Goal: Information Seeking & Learning: Learn about a topic

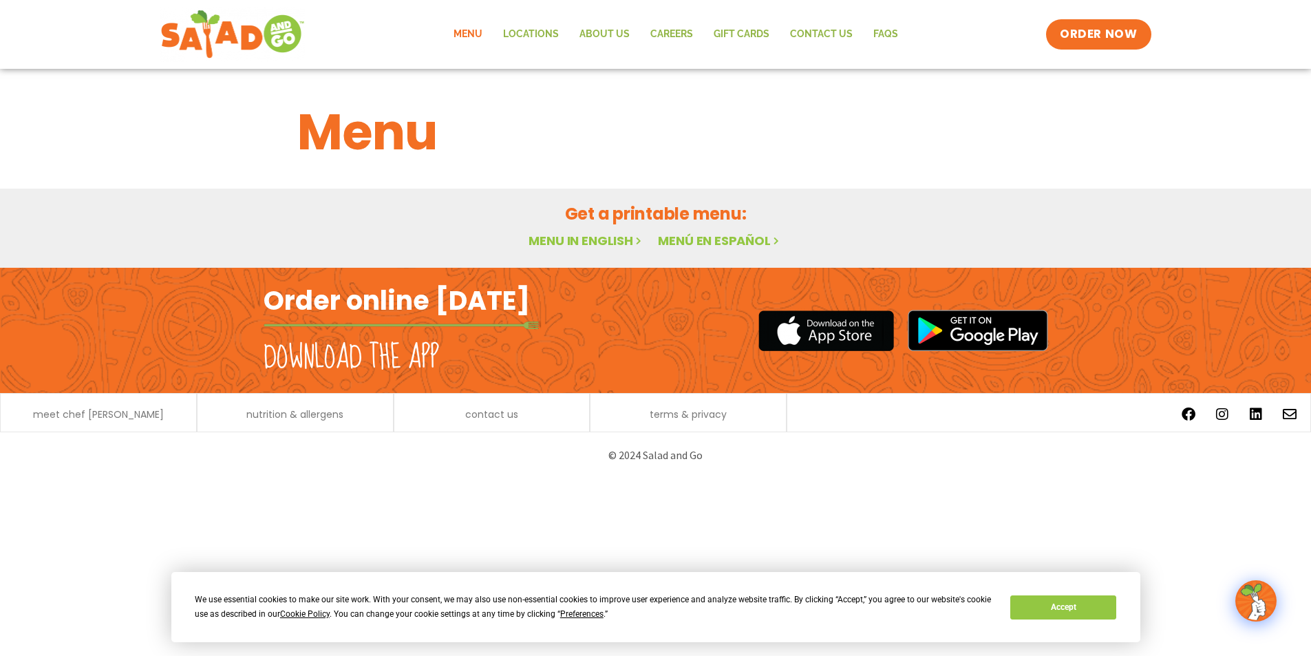
click at [0, 0] on h2 "Featured Menu" at bounding box center [0, 0] width 0 height 0
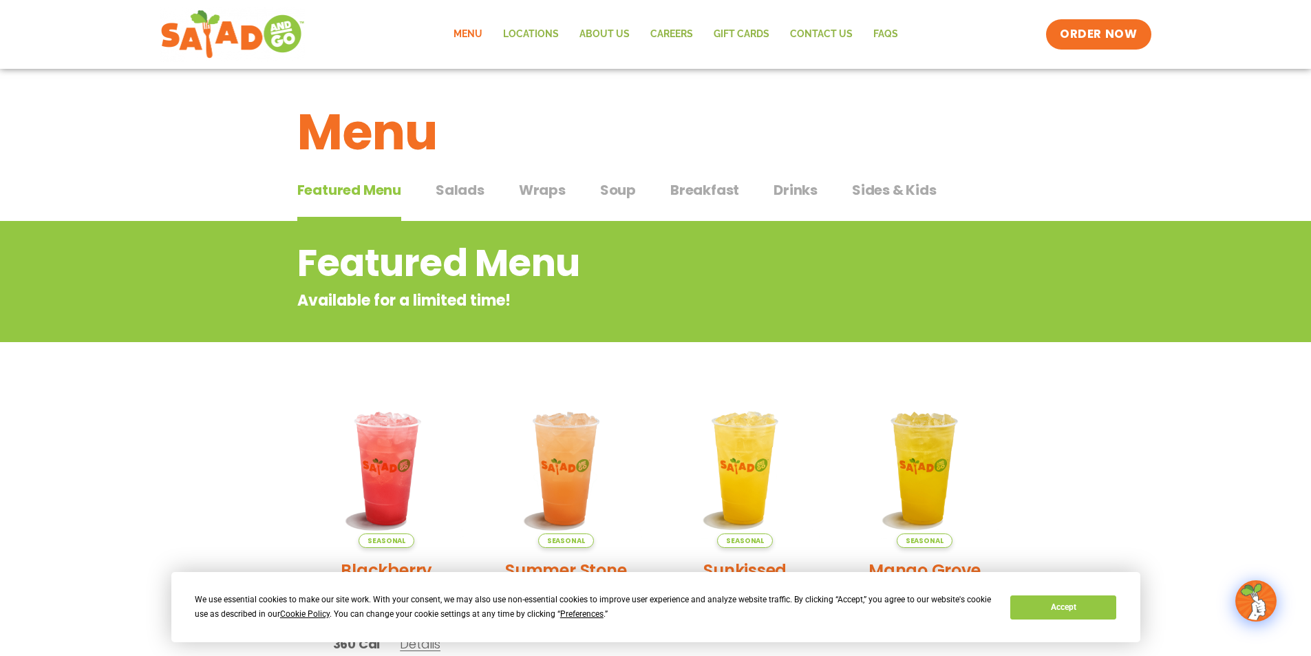
click at [469, 189] on span "Salads" at bounding box center [460, 190] width 49 height 21
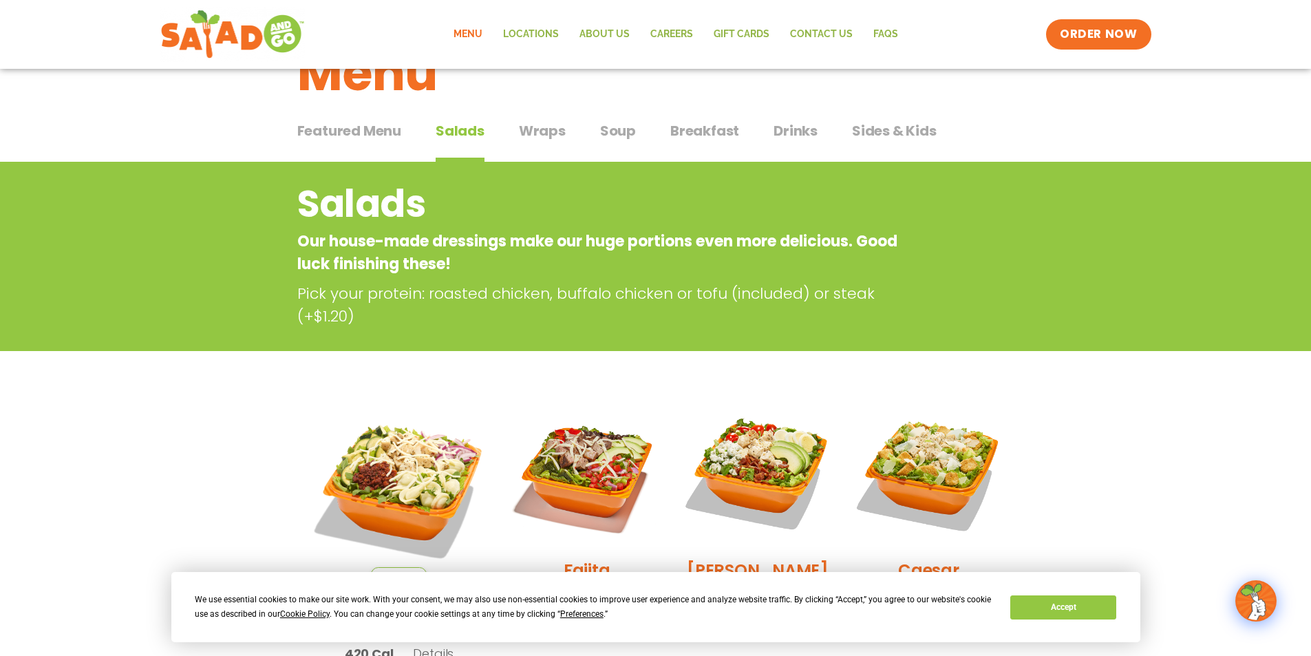
scroll to position [344, 0]
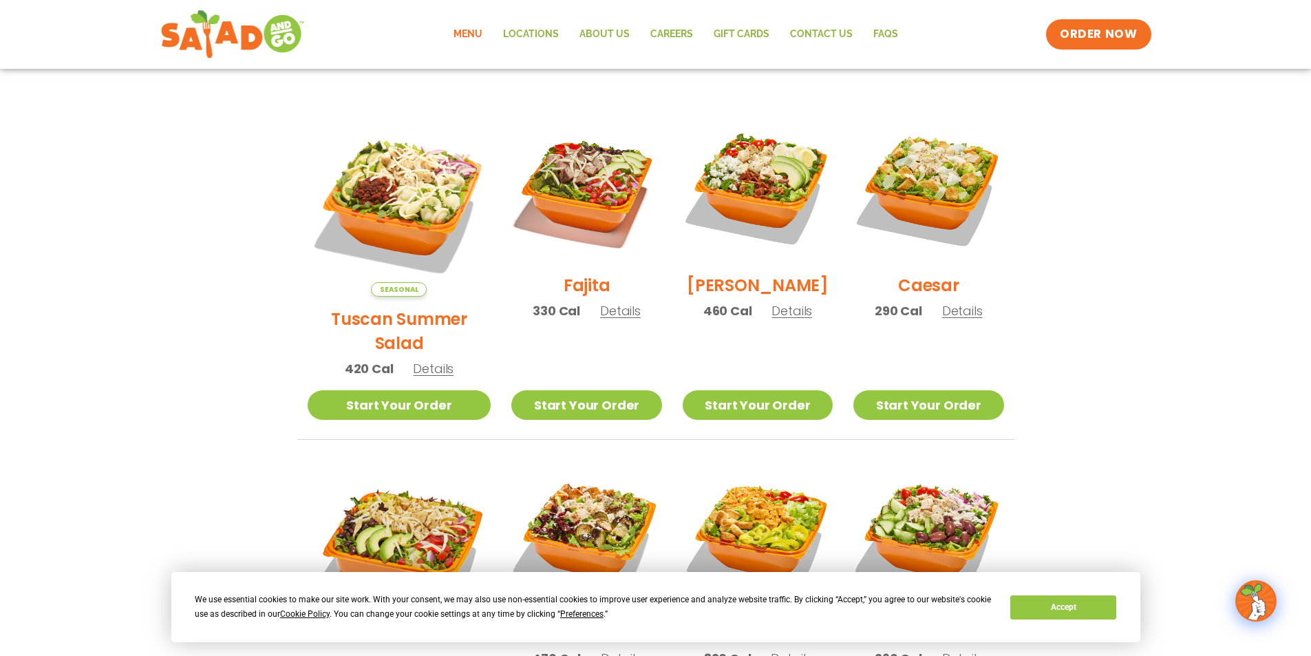
click at [422, 360] on span "Details" at bounding box center [433, 368] width 41 height 17
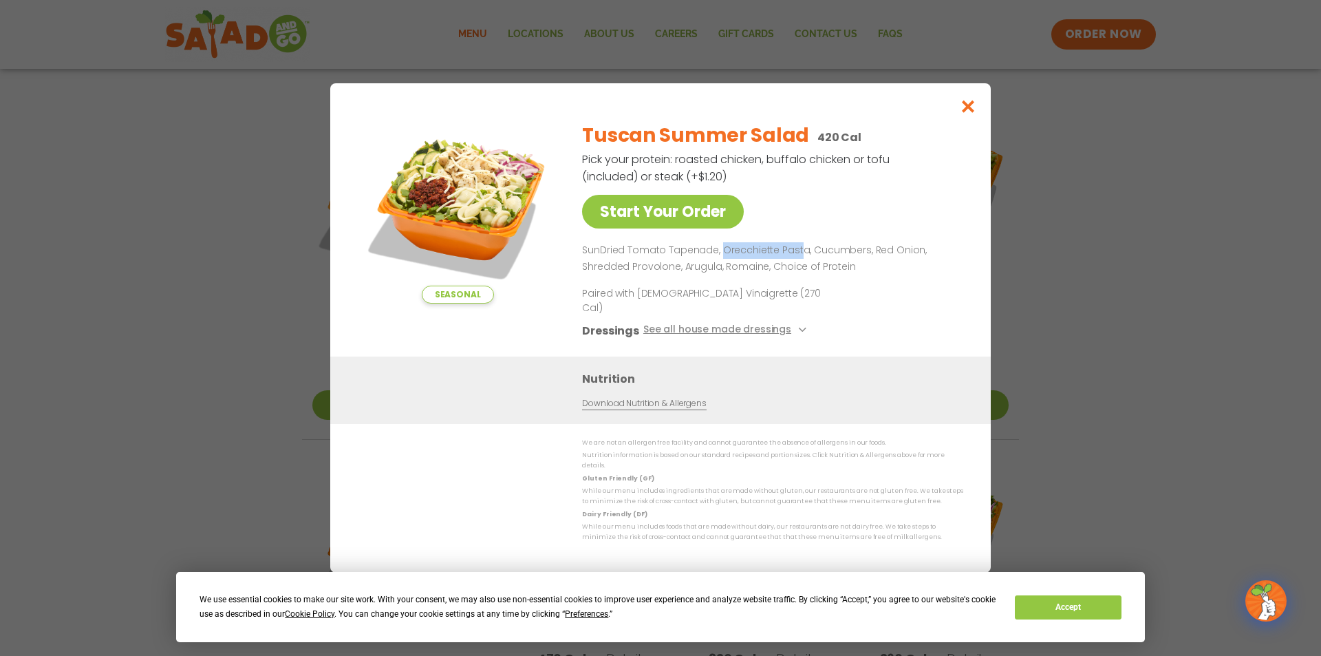
drag, startPoint x: 718, startPoint y: 261, endPoint x: 799, endPoint y: 259, distance: 81.9
click at [799, 259] on p "SunDried Tomato Tapenade, Orecchiette Pasta, Cucumbers, Red Onion, Shredded Pro…" at bounding box center [770, 258] width 376 height 33
click at [802, 261] on p "SunDried Tomato Tapenade, Orecchiette Pasta, Cucumbers, Red Onion, Shredded Pro…" at bounding box center [770, 258] width 376 height 33
click at [972, 114] on icon "Close modal" at bounding box center [968, 106] width 17 height 14
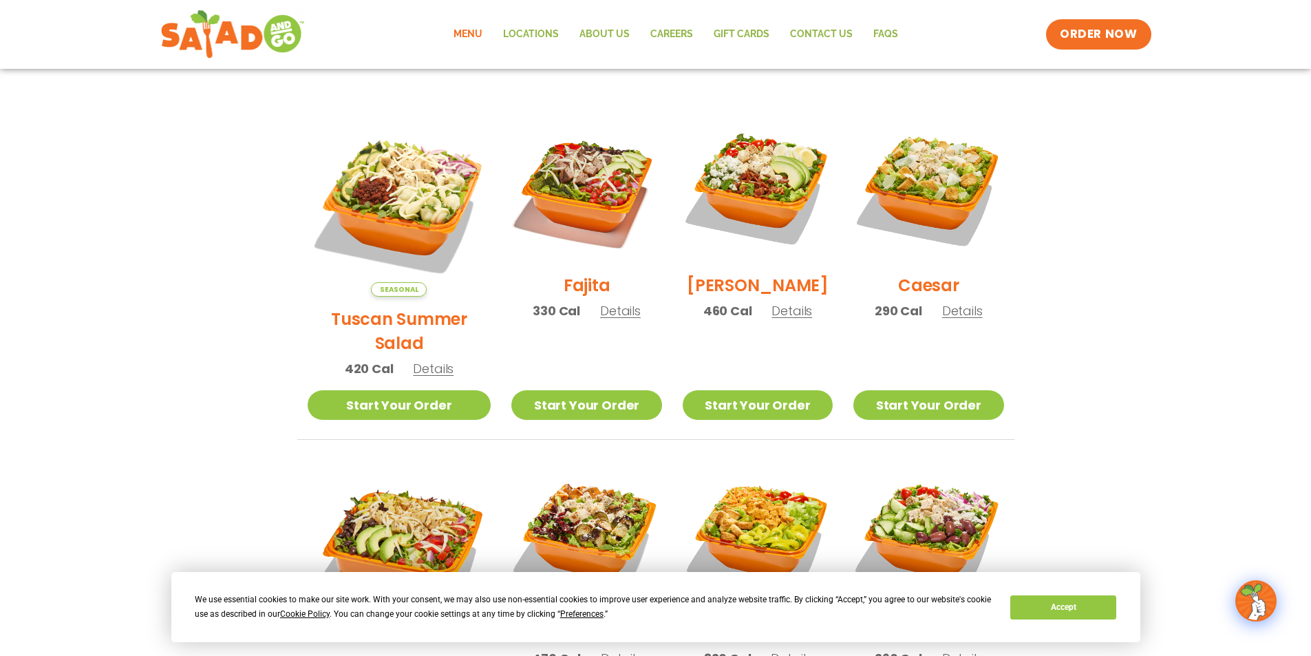
click at [419, 360] on span "Details" at bounding box center [433, 368] width 41 height 17
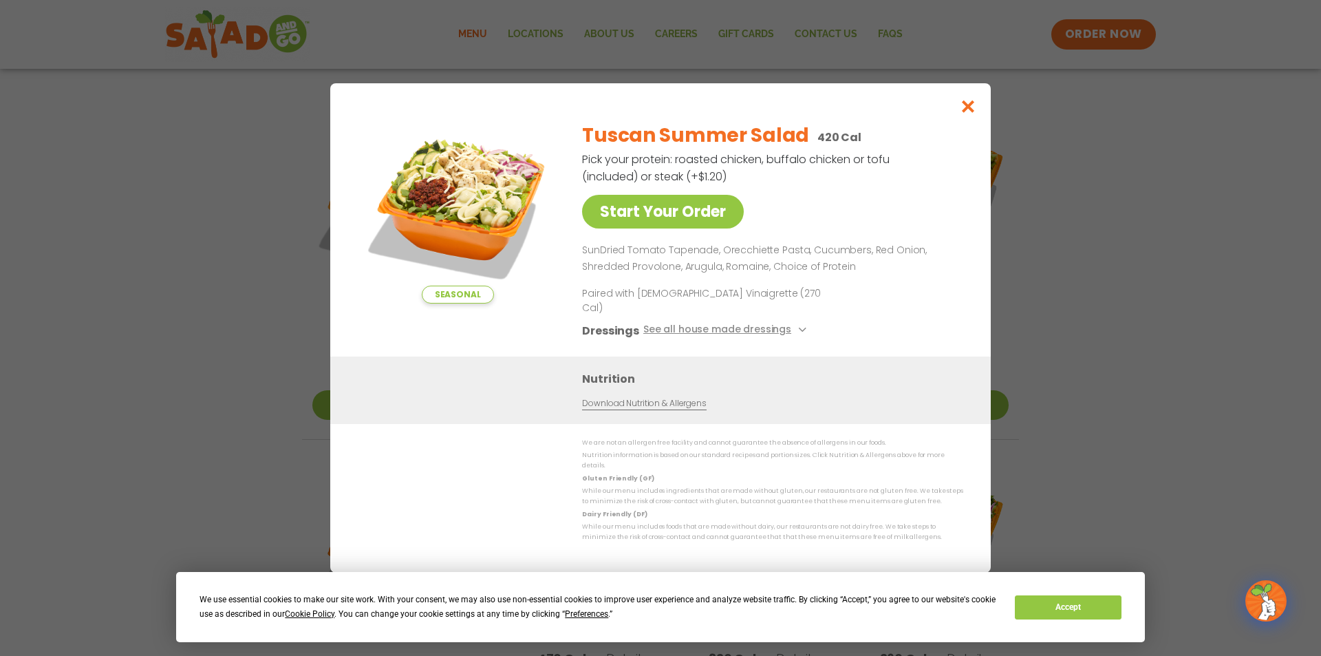
click at [451, 213] on img at bounding box center [457, 207] width 193 height 193
click at [968, 114] on icon "Close modal" at bounding box center [968, 106] width 17 height 14
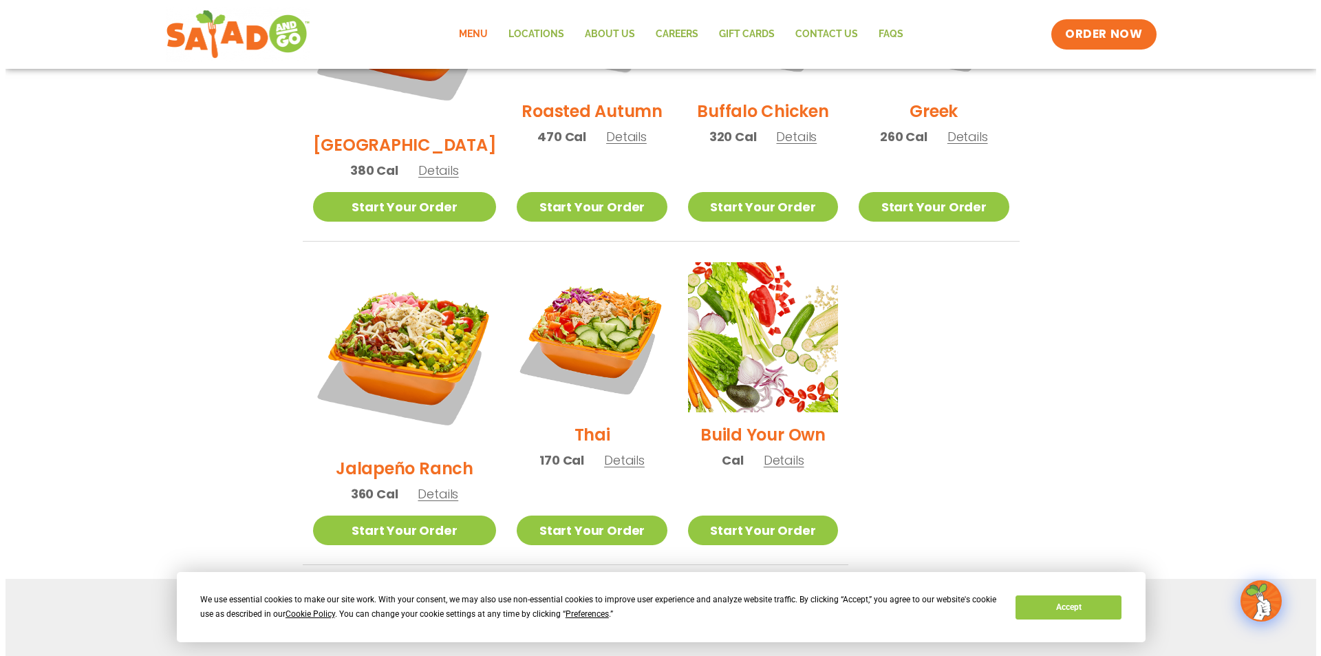
scroll to position [797, 0]
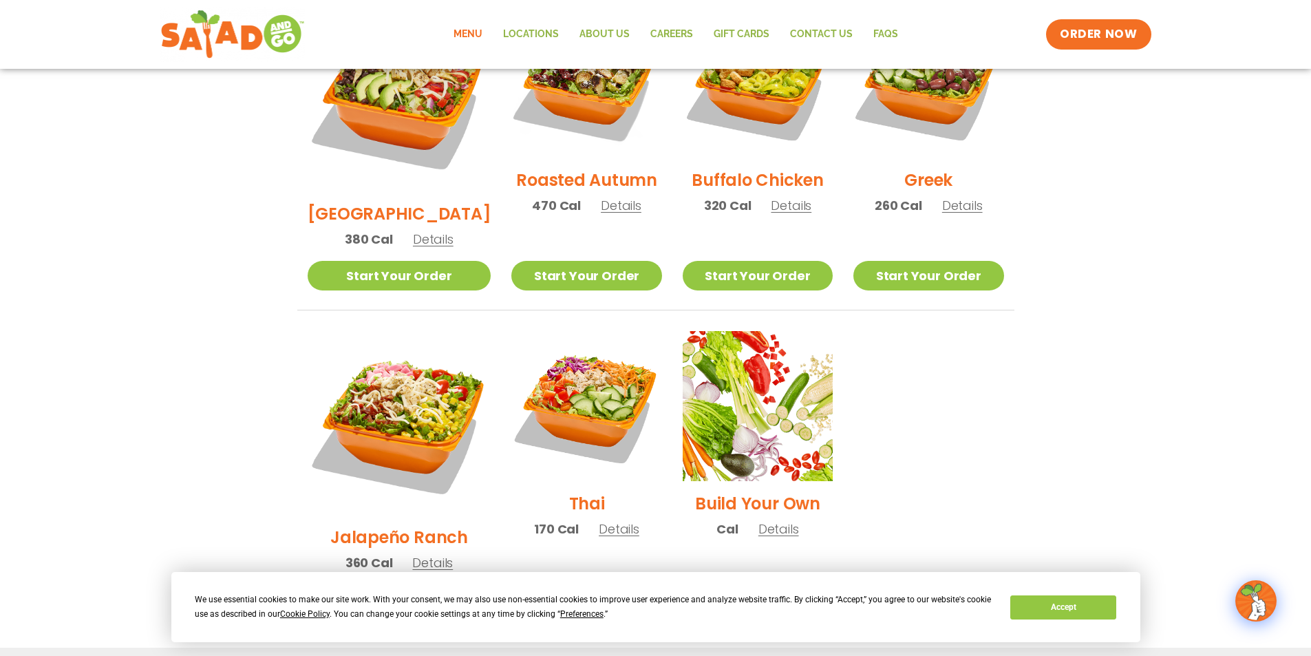
click at [420, 554] on span "Details" at bounding box center [432, 562] width 41 height 17
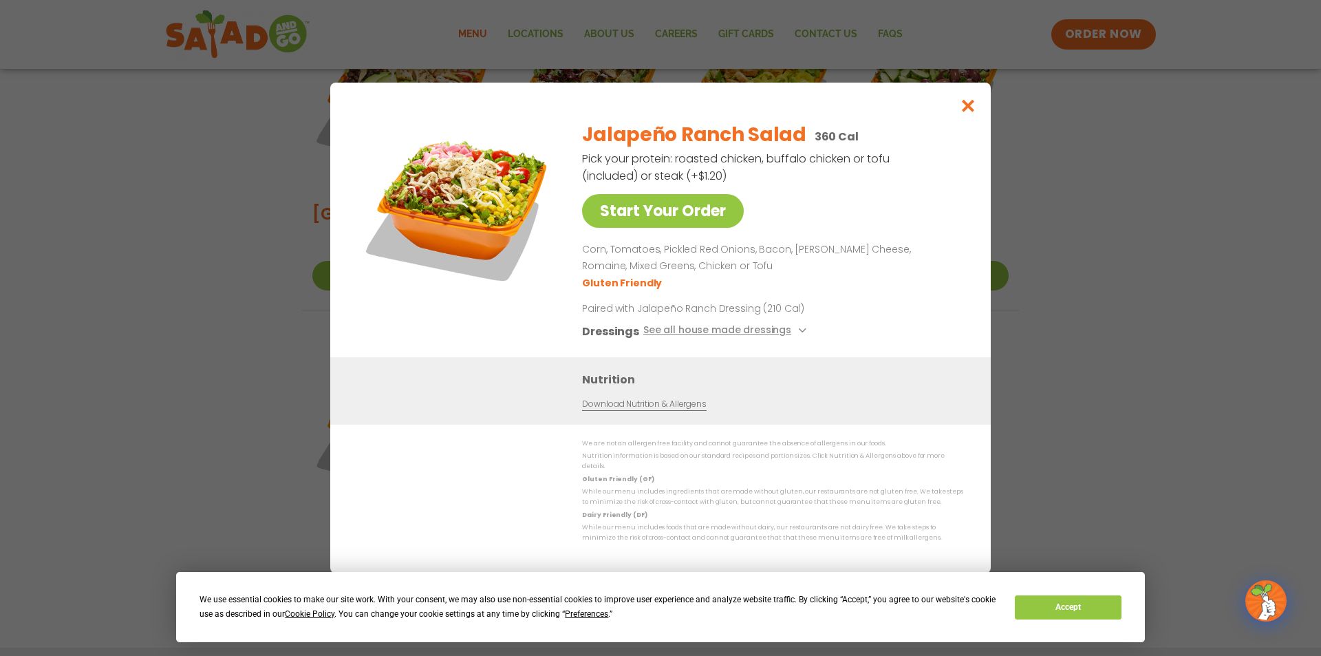
click at [202, 270] on div "Start Your Order Jalapeño Ranch Salad 360 Cal Pick your protein: roasted chicke…" at bounding box center [660, 328] width 1321 height 656
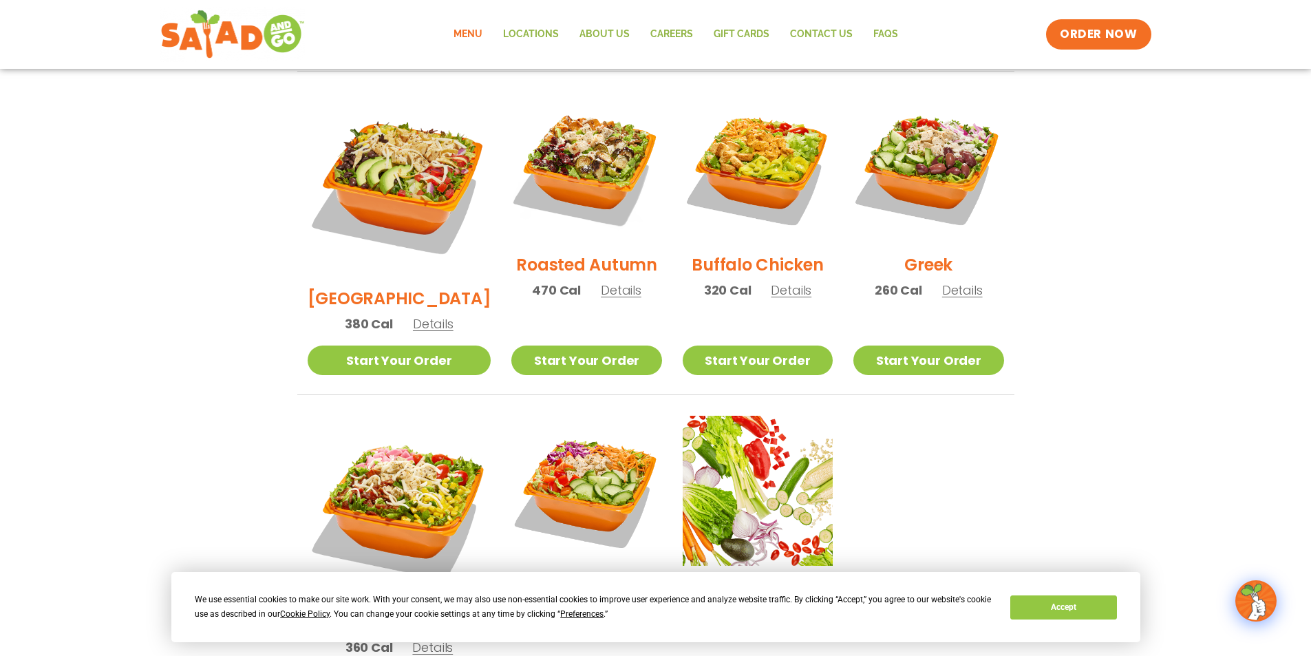
scroll to position [700, 0]
